Goal: Information Seeking & Learning: Understand process/instructions

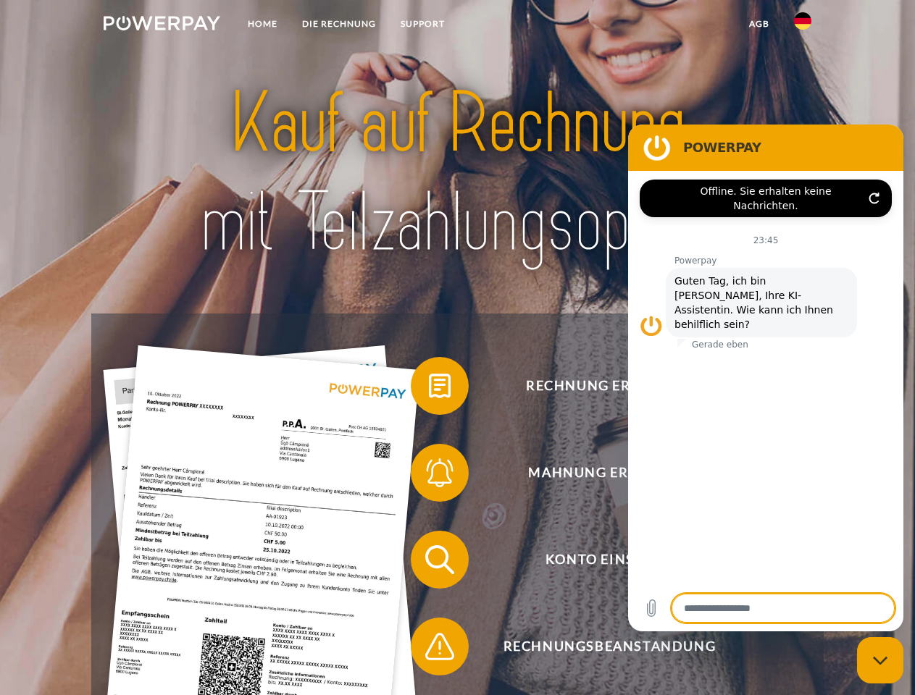
click at [161, 25] on img at bounding box center [162, 23] width 117 height 14
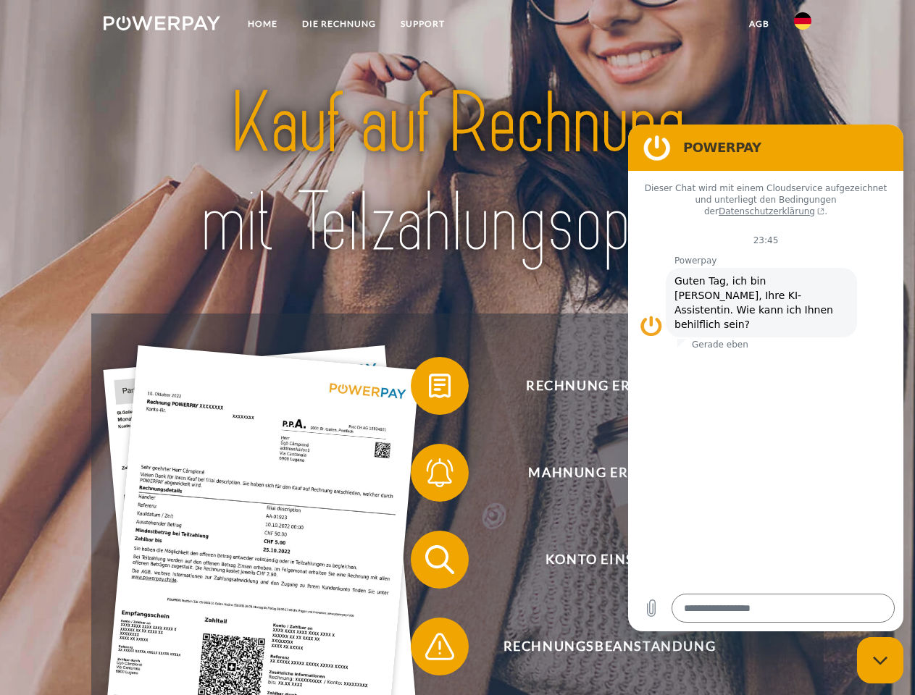
click at [802, 25] on img at bounding box center [802, 20] width 17 height 17
click at [758, 24] on link "agb" at bounding box center [758, 24] width 45 height 26
click at [429, 389] on span at bounding box center [418, 386] width 72 height 72
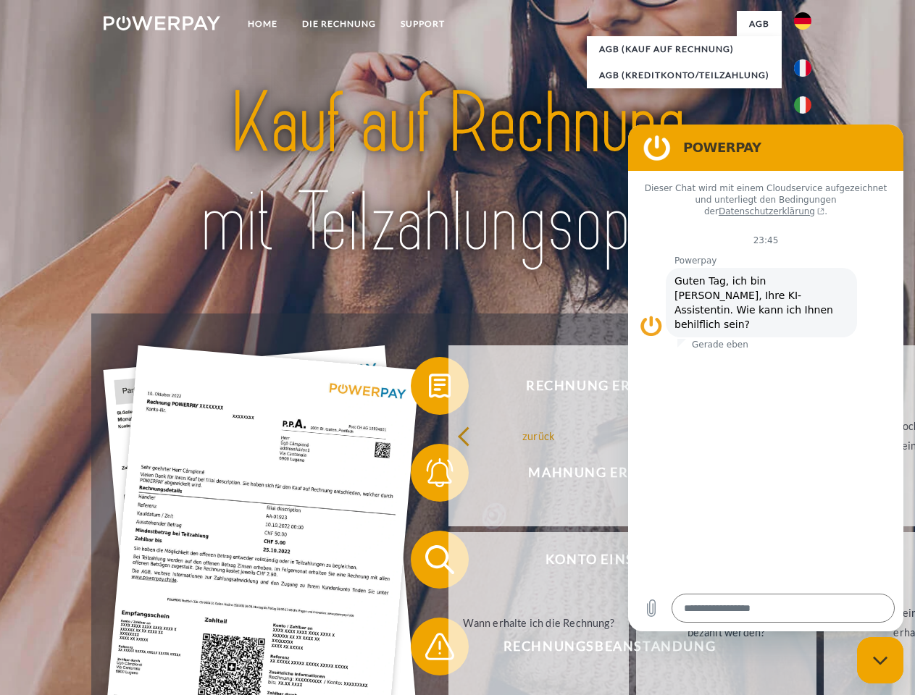
click at [636, 476] on link "Warum habe ich eine Rechnung erhalten?" at bounding box center [726, 435] width 180 height 181
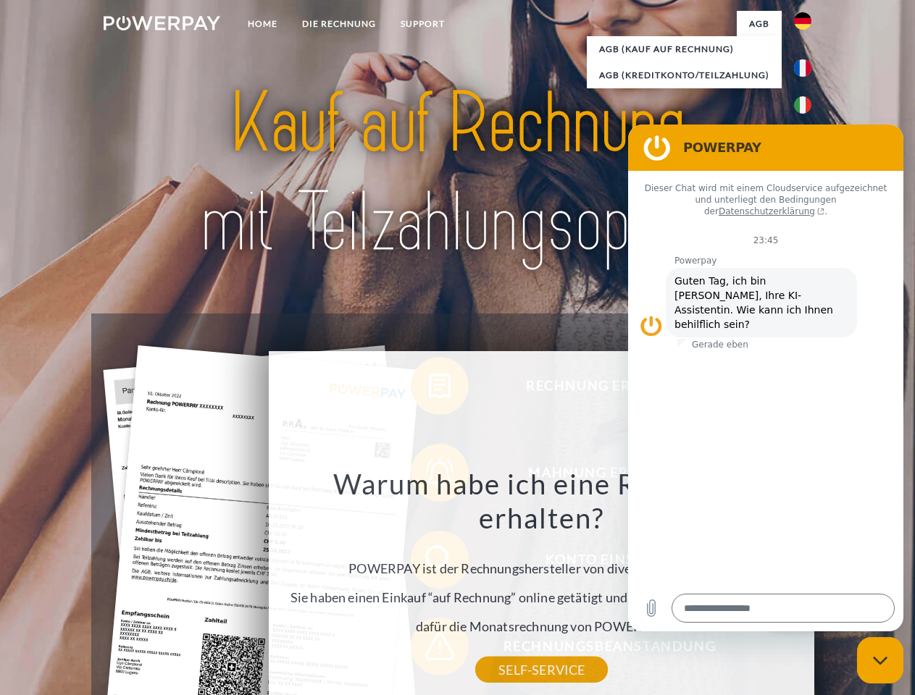
click at [429, 563] on div "Warum habe ich eine Rechnung erhalten? POWERPAY ist der Rechnungshersteller von…" at bounding box center [541, 567] width 529 height 203
click at [429, 650] on div "Warum habe ich eine Rechnung erhalten? POWERPAY ist der Rechnungshersteller von…" at bounding box center [541, 567] width 529 height 203
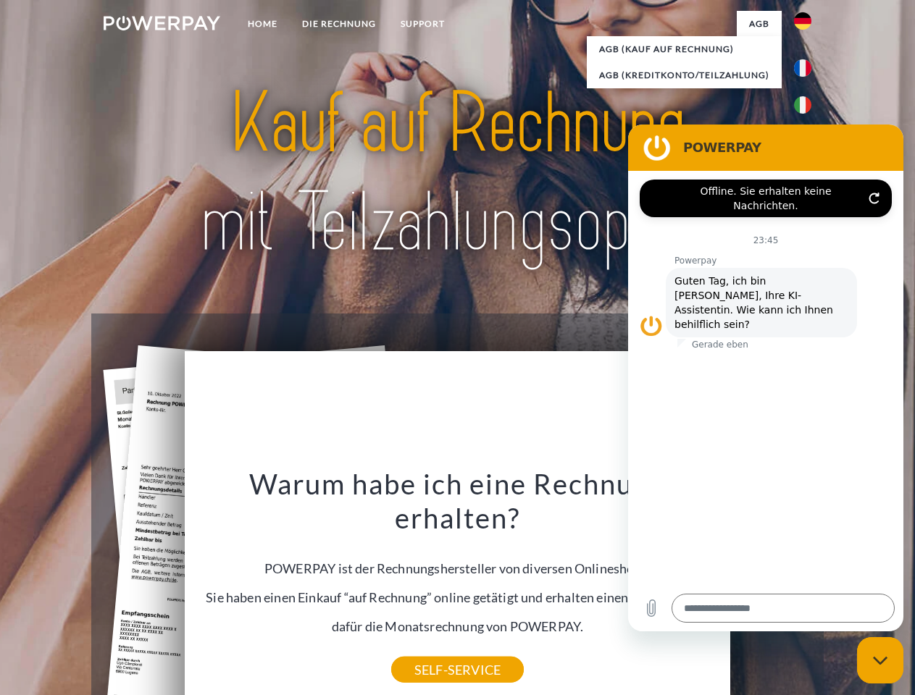
click at [880, 660] on icon "Messaging-Fenster schließen" at bounding box center [880, 660] width 15 height 9
type textarea "*"
